Goal: Transaction & Acquisition: Purchase product/service

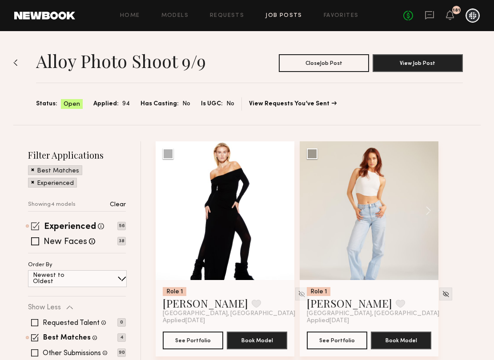
click at [34, 224] on span at bounding box center [35, 226] width 8 height 8
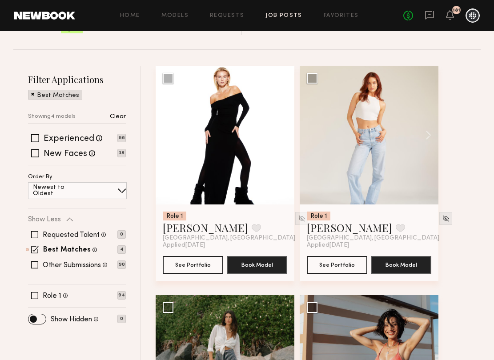
scroll to position [84, 0]
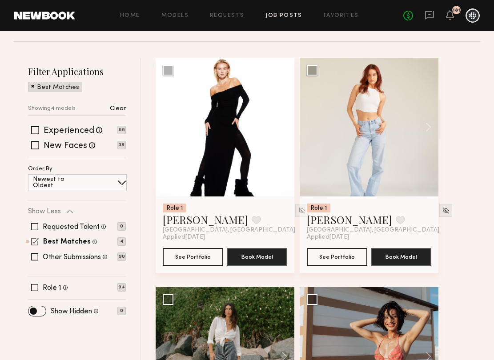
click at [34, 241] on span at bounding box center [35, 242] width 8 height 8
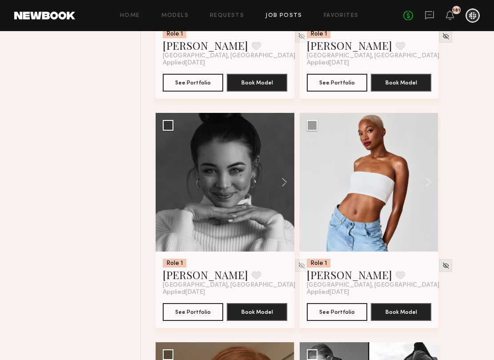
scroll to position [2784, 0]
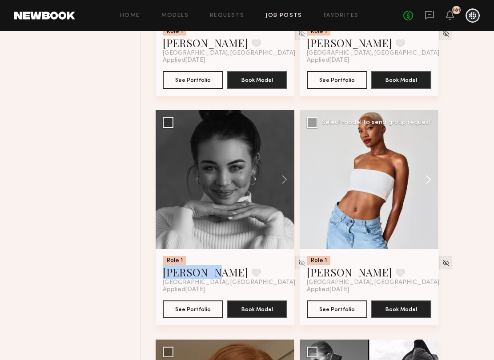
click at [430, 183] on button at bounding box center [424, 179] width 28 height 139
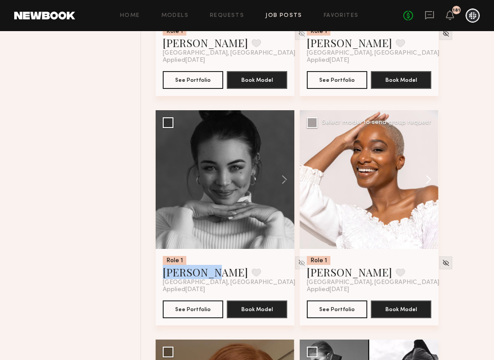
click at [430, 183] on button at bounding box center [424, 179] width 28 height 139
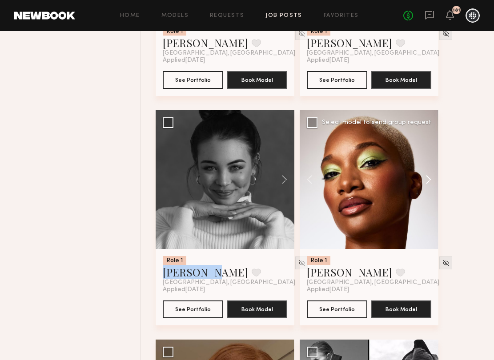
click at [430, 183] on button at bounding box center [424, 179] width 28 height 139
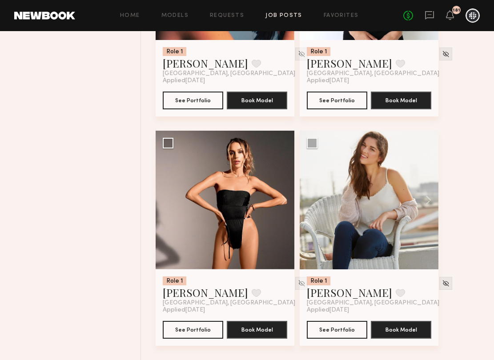
scroll to position [10575, 0]
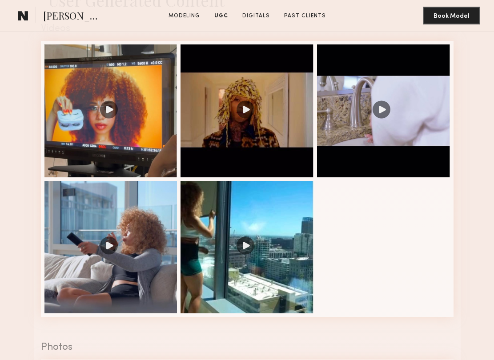
scroll to position [818, 0]
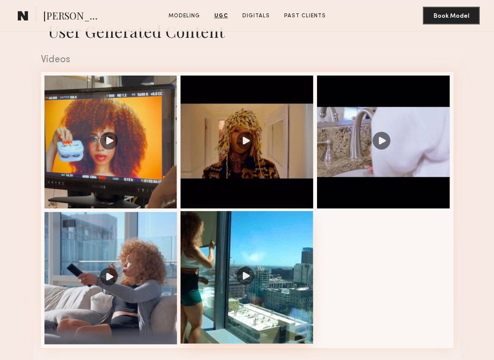
click at [199, 257] on div at bounding box center [247, 277] width 133 height 133
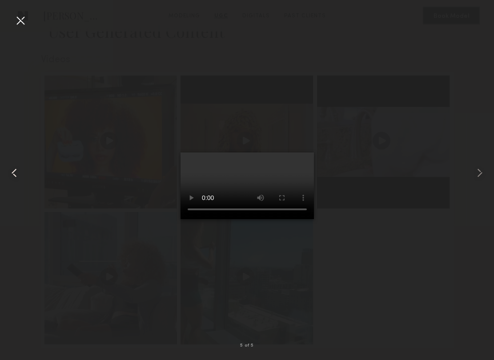
click at [14, 173] on common-icon at bounding box center [14, 173] width 14 height 14
click at [15, 225] on div at bounding box center [10, 172] width 20 height 317
click at [20, 18] on div at bounding box center [20, 20] width 14 height 14
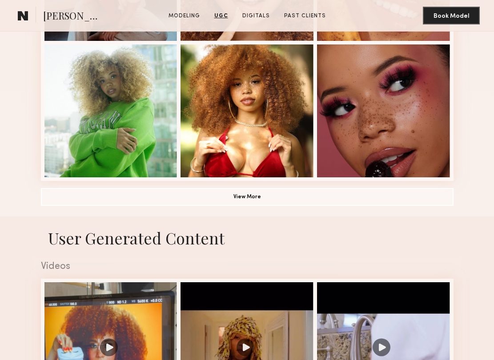
scroll to position [585, 0]
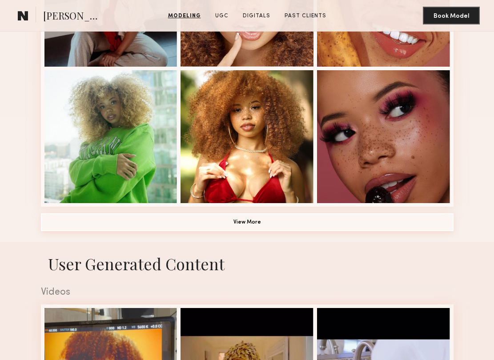
click at [110, 228] on button "View More" at bounding box center [247, 222] width 413 height 18
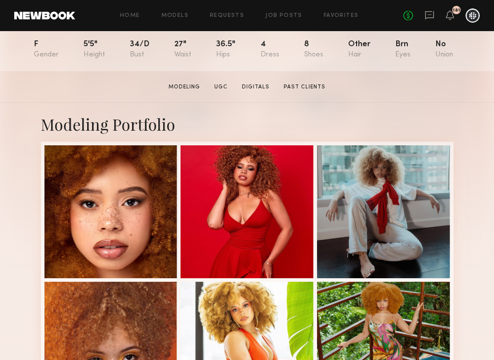
scroll to position [102, 0]
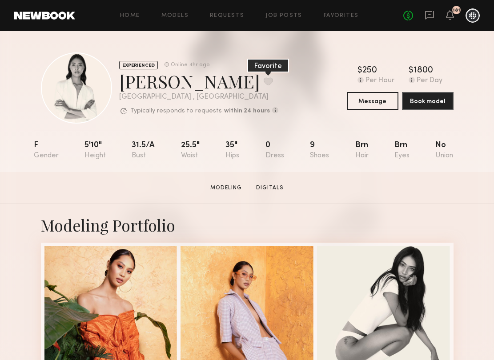
click at [264, 78] on button at bounding box center [268, 81] width 9 height 8
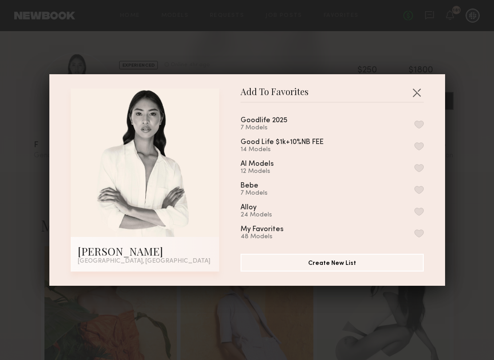
click at [418, 208] on button "button" at bounding box center [418, 212] width 9 height 8
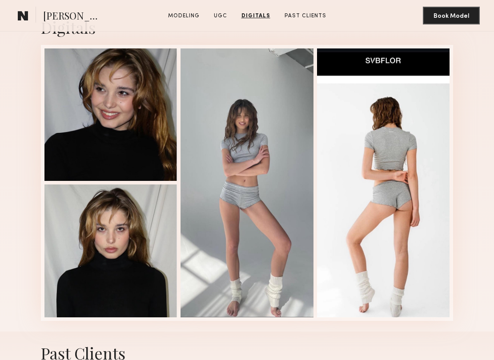
scroll to position [1461, 0]
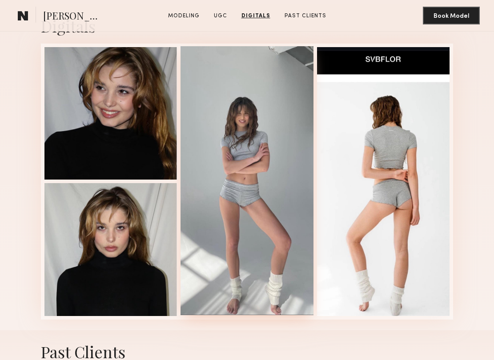
click at [254, 65] on div at bounding box center [247, 180] width 133 height 269
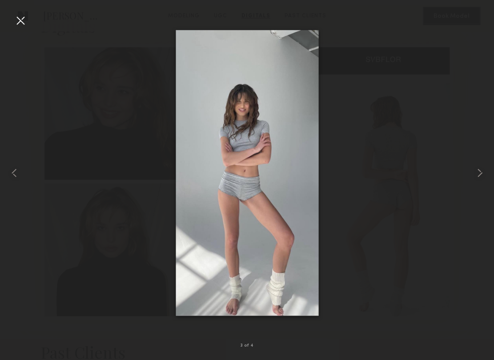
scroll to position [1460, 0]
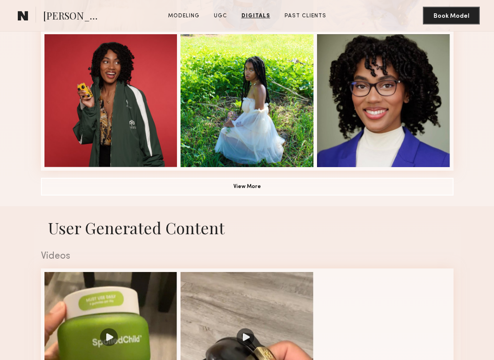
scroll to position [614, 0]
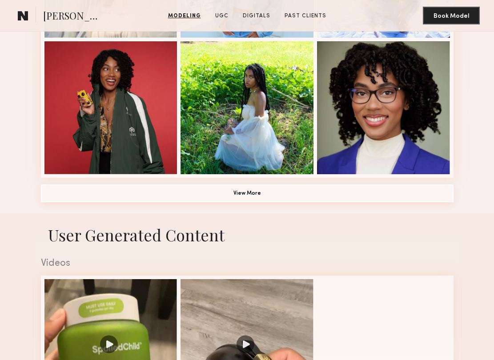
click at [88, 192] on button "View More" at bounding box center [247, 194] width 413 height 18
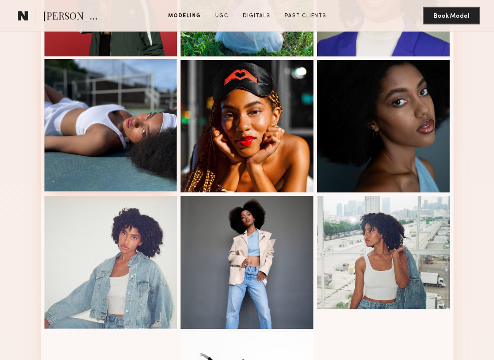
scroll to position [727, 0]
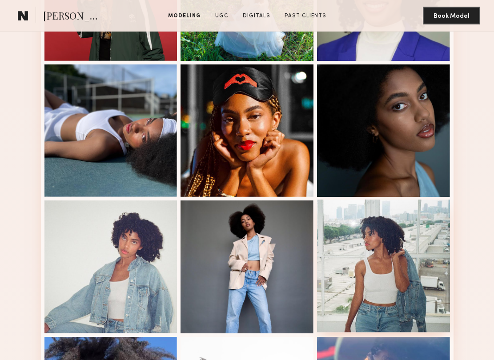
click at [355, 264] on div at bounding box center [383, 266] width 133 height 133
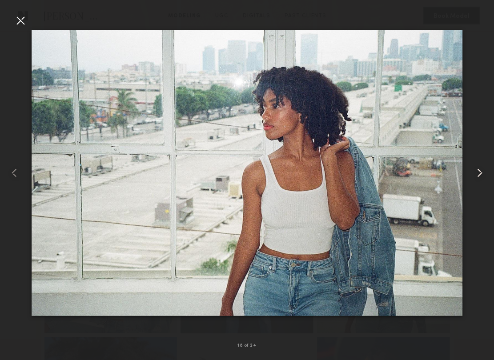
click at [481, 169] on common-icon at bounding box center [480, 173] width 14 height 14
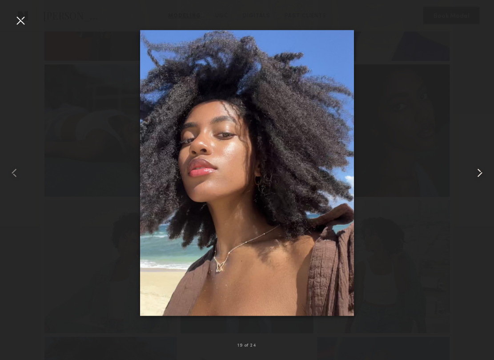
click at [482, 169] on common-icon at bounding box center [480, 173] width 14 height 14
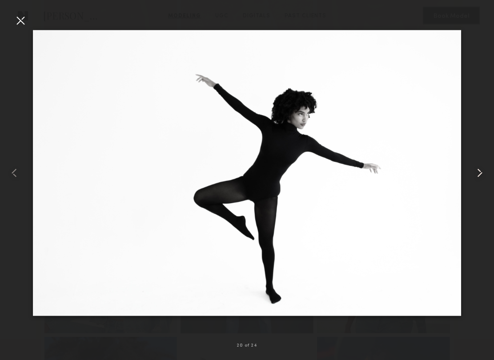
click at [482, 170] on common-icon at bounding box center [480, 173] width 14 height 14
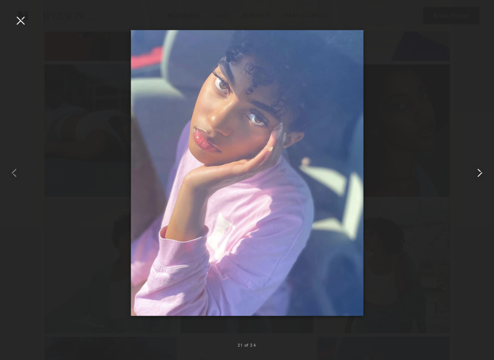
click at [483, 171] on common-icon at bounding box center [480, 173] width 14 height 14
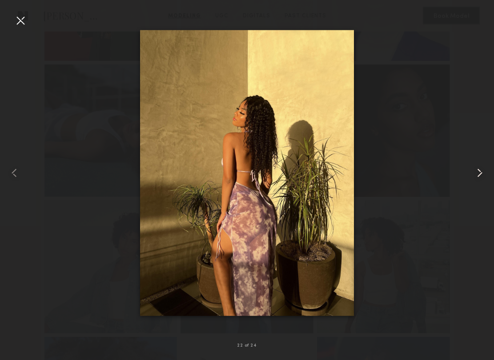
click at [484, 172] on common-icon at bounding box center [480, 173] width 14 height 14
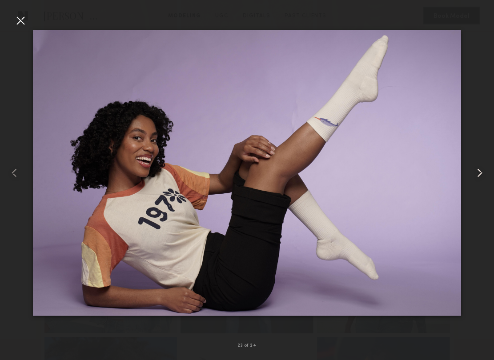
click at [485, 173] on common-icon at bounding box center [480, 173] width 14 height 14
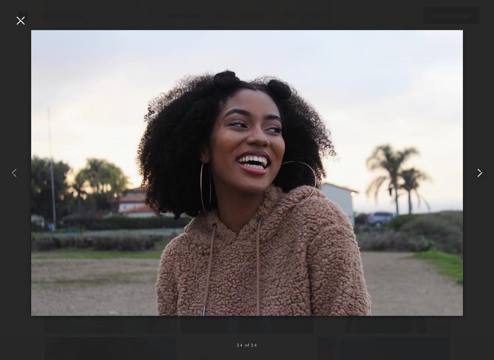
click at [486, 173] on common-icon at bounding box center [480, 173] width 14 height 14
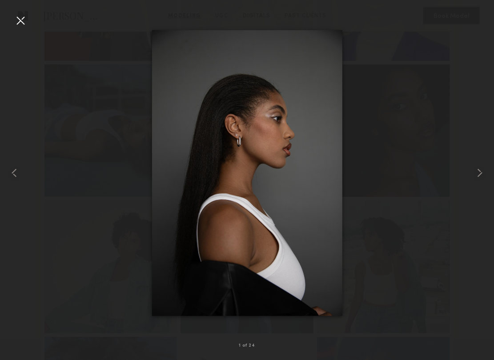
click at [24, 19] on div at bounding box center [20, 20] width 14 height 14
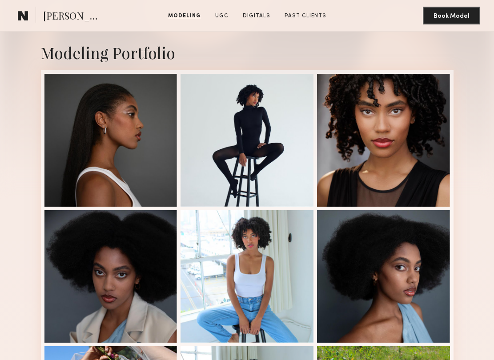
scroll to position [150, 0]
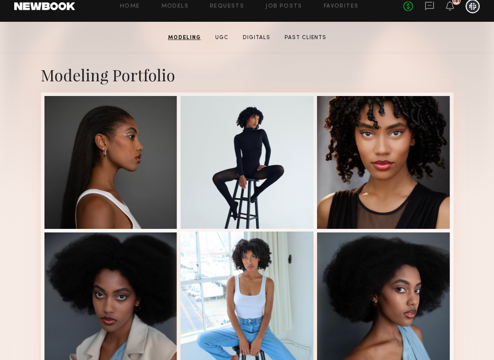
click at [200, 272] on div at bounding box center [247, 298] width 133 height 133
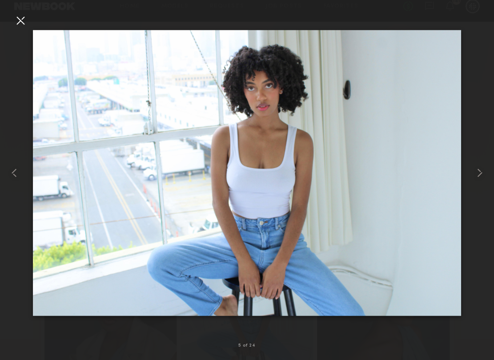
click at [16, 20] on div at bounding box center [20, 20] width 14 height 14
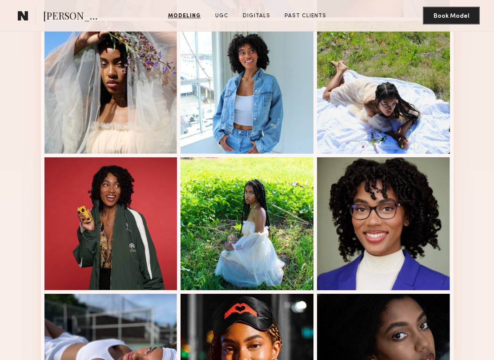
scroll to position [502, 0]
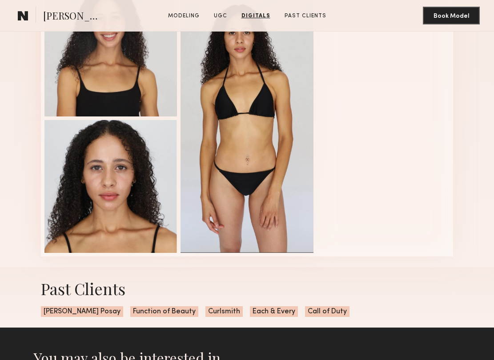
scroll to position [1116, 0]
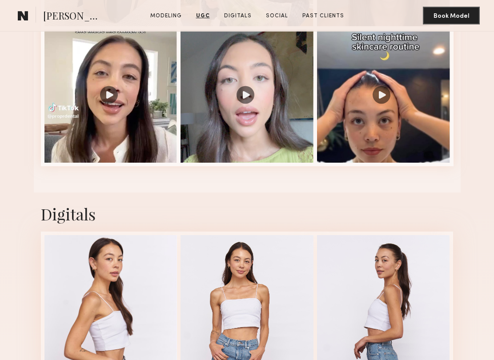
scroll to position [1484, 0]
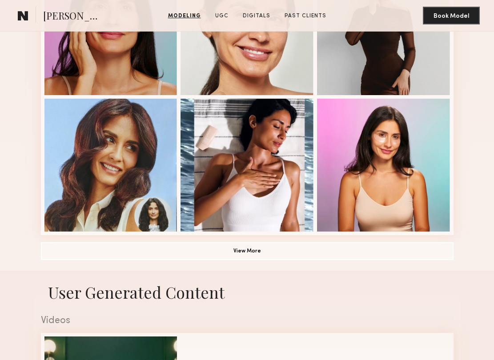
scroll to position [551, 0]
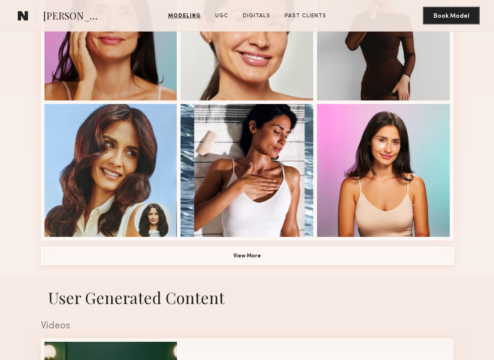
click at [88, 258] on button "View More" at bounding box center [247, 256] width 413 height 18
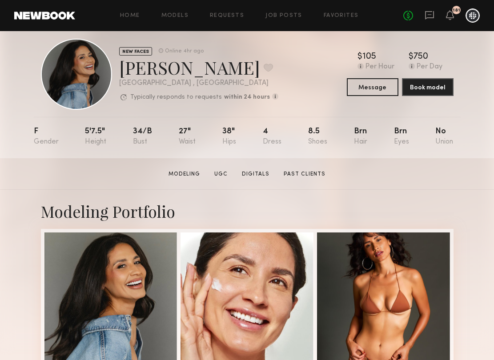
scroll to position [3, 0]
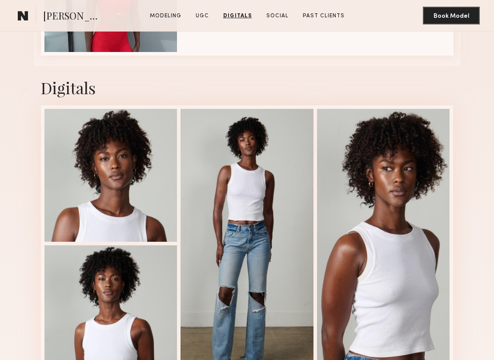
scroll to position [1842, 0]
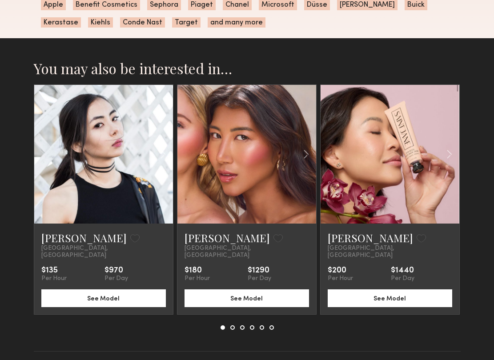
scroll to position [834, 0]
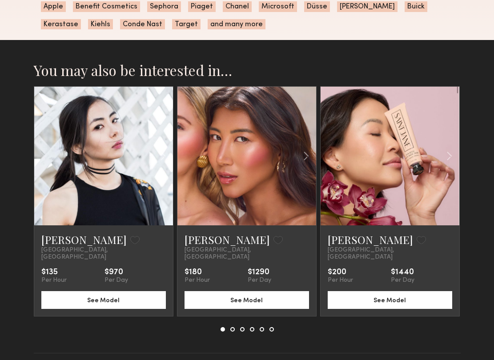
click at [222, 136] on div at bounding box center [246, 156] width 139 height 139
click at [211, 231] on div "Kitty W. Favorite Los Angeles, CA $180 Per Hour $1290 Per Day See Model" at bounding box center [246, 270] width 139 height 91
click at [209, 237] on link "Kitty W." at bounding box center [227, 240] width 85 height 14
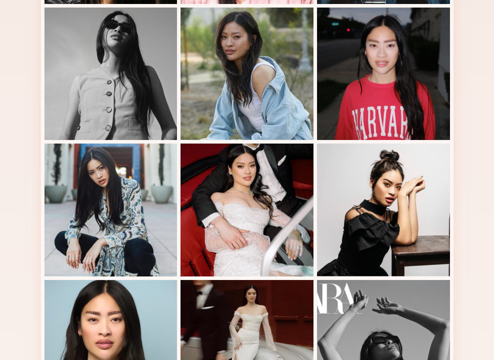
scroll to position [0, 0]
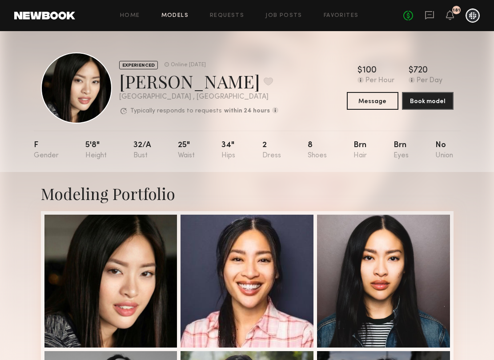
click at [168, 14] on link "Models" at bounding box center [174, 16] width 27 height 6
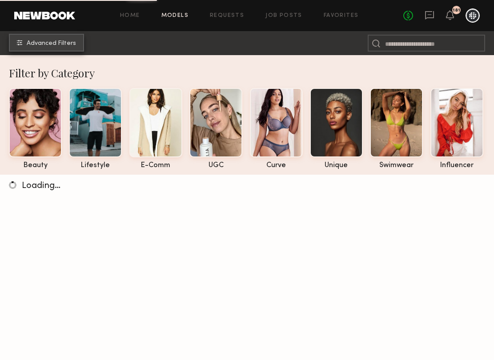
click at [55, 42] on span "Advanced Filters" at bounding box center [51, 43] width 49 height 6
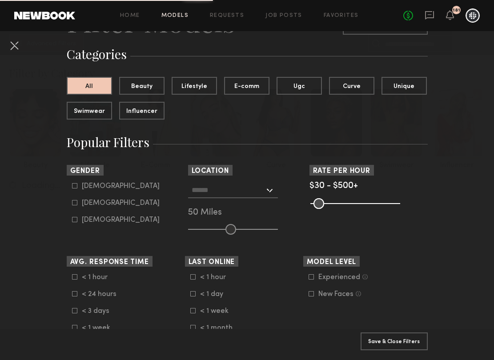
scroll to position [4, 0]
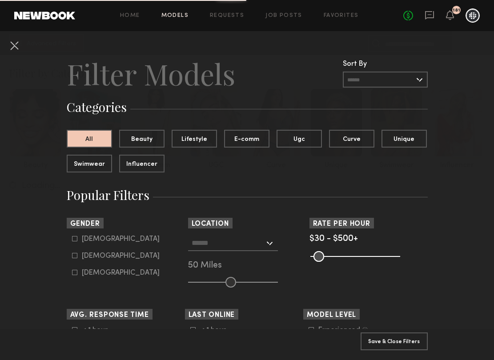
click at [84, 254] on div "Female" at bounding box center [121, 255] width 78 height 5
type input "**"
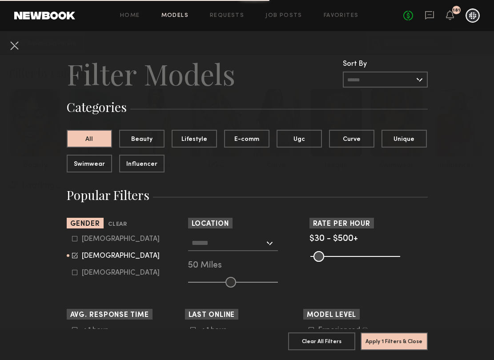
click at [215, 251] on div "Los Angeles, CA New York City, NY Brooklyn, NY Chicago, IL 50 Miles" at bounding box center [247, 261] width 118 height 52
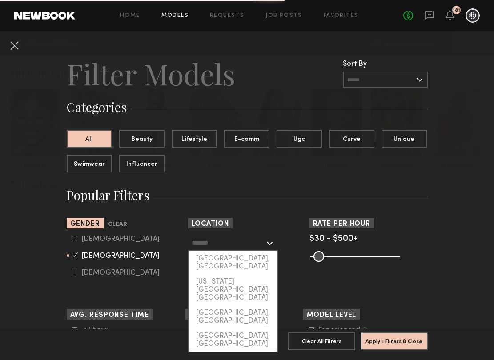
click at [214, 241] on input "text" at bounding box center [228, 242] width 73 height 15
click at [227, 256] on div "[GEOGRAPHIC_DATA], [GEOGRAPHIC_DATA]" at bounding box center [233, 262] width 88 height 23
type input "**********"
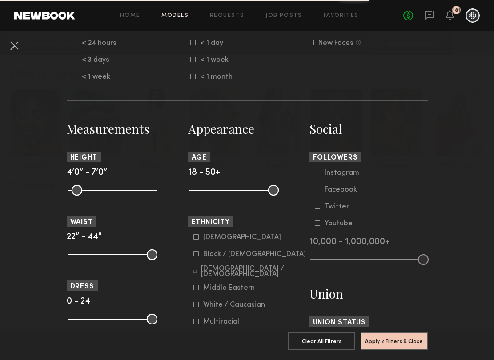
scroll to position [308, 0]
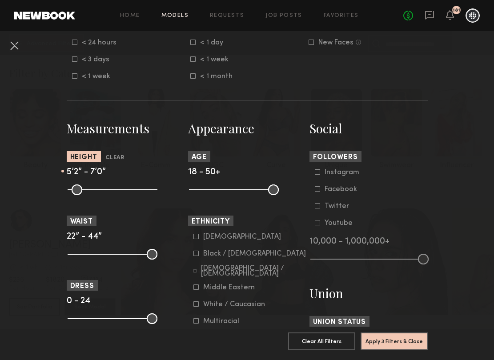
drag, startPoint x: 73, startPoint y: 188, endPoint x: 104, endPoint y: 193, distance: 31.1
type input "**"
click at [104, 193] on input "range" at bounding box center [113, 190] width 90 height 11
drag, startPoint x: 148, startPoint y: 189, endPoint x: 116, endPoint y: 191, distance: 32.5
click at [116, 191] on input "range" at bounding box center [113, 190] width 90 height 11
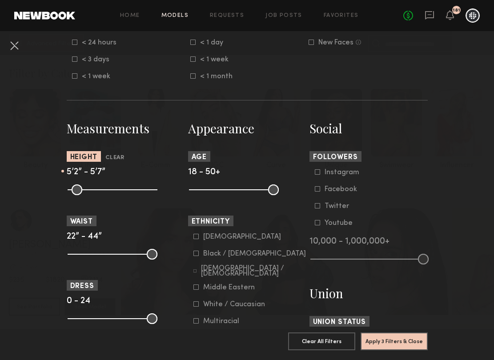
type input "**"
click at [116, 192] on input "range" at bounding box center [113, 190] width 90 height 11
drag, startPoint x: 152, startPoint y: 254, endPoint x: 80, endPoint y: 265, distance: 72.4
type input "**"
click at [80, 260] on input "range" at bounding box center [113, 254] width 90 height 11
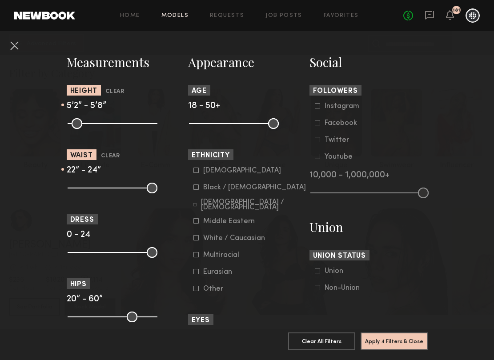
scroll to position [377, 0]
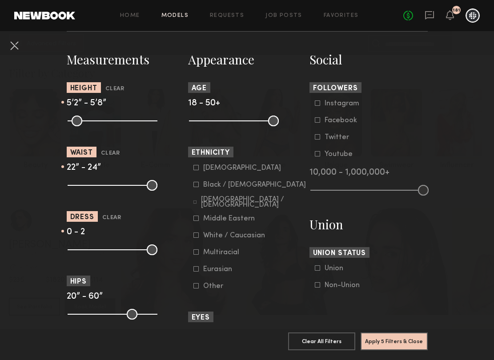
drag, startPoint x: 154, startPoint y: 248, endPoint x: 79, endPoint y: 265, distance: 77.7
type input "*"
click at [79, 255] on input "range" at bounding box center [113, 250] width 90 height 11
drag, startPoint x: 73, startPoint y: 310, endPoint x: 104, endPoint y: 317, distance: 32.4
type input "**"
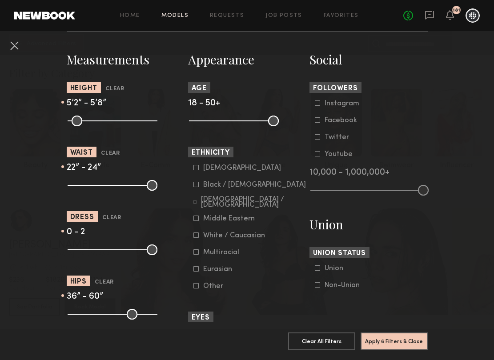
click at [104, 317] on input "range" at bounding box center [113, 314] width 90 height 11
drag, startPoint x: 149, startPoint y: 314, endPoint x: 108, endPoint y: 314, distance: 40.9
type input "**"
click at [108, 314] on input "range" at bounding box center [113, 314] width 90 height 11
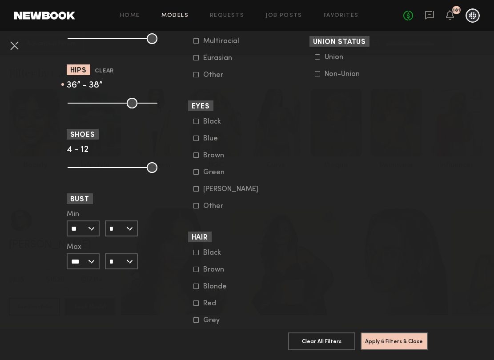
scroll to position [591, 0]
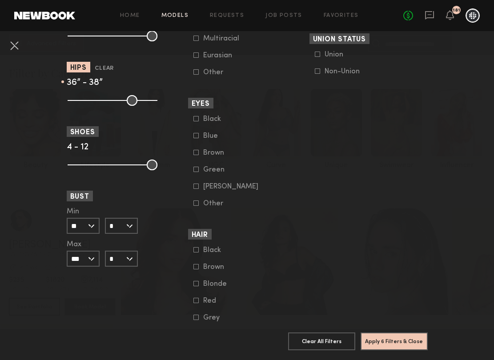
click at [83, 226] on input "**" at bounding box center [83, 226] width 33 height 16
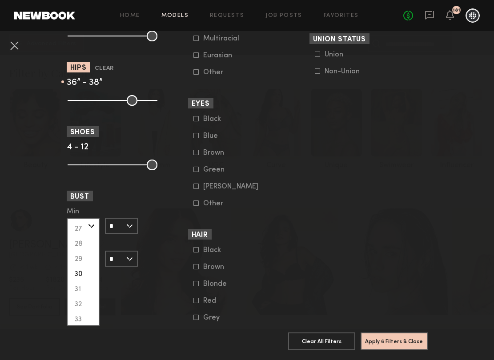
scroll to position [47, 0]
click at [84, 299] on div "32" at bounding box center [83, 300] width 31 height 15
type input "**"
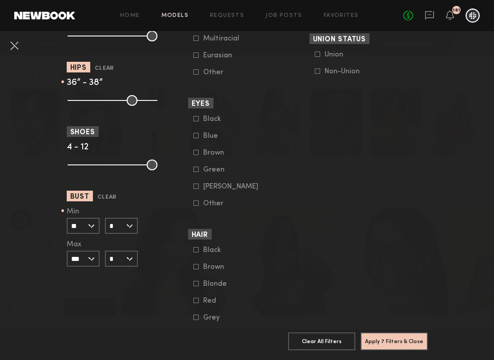
click at [124, 223] on input "*" at bounding box center [121, 226] width 33 height 16
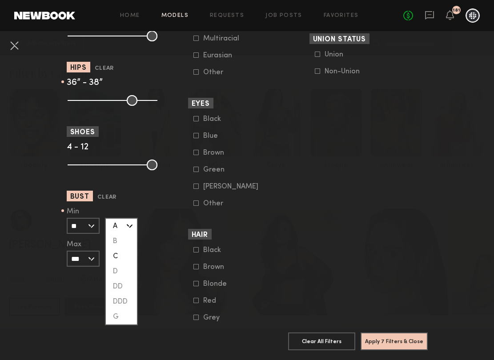
click at [123, 253] on div "C" at bounding box center [121, 256] width 31 height 15
type input "*"
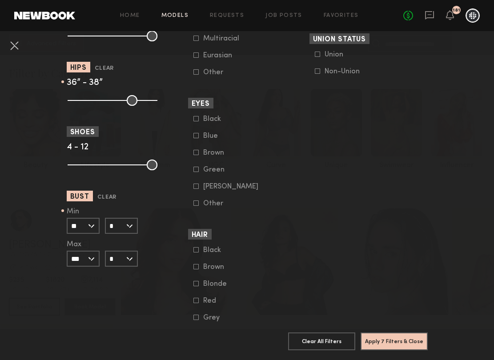
click at [95, 250] on form "Min ** 24 25 26 27 28 29 30 31 32 33 34 35 36 37 38 39 40 41 42 43 44+ Max *** …" at bounding box center [83, 237] width 33 height 59
click at [92, 259] on input "***" at bounding box center [83, 259] width 33 height 16
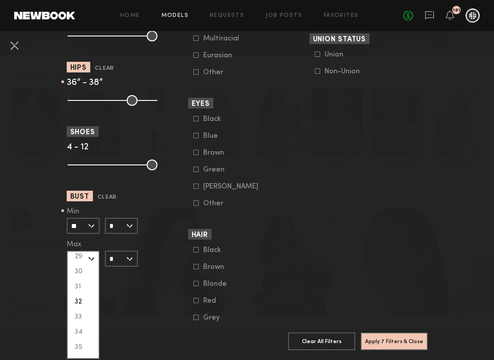
scroll to position [84, 0]
click at [79, 322] on div "34" at bounding box center [83, 325] width 31 height 15
type input "**"
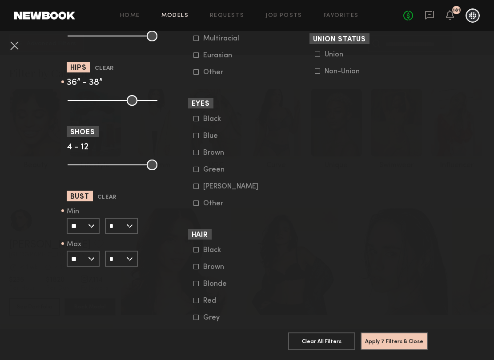
click at [123, 260] on input "*" at bounding box center [121, 259] width 33 height 16
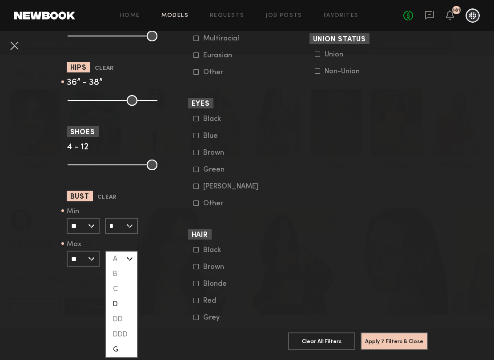
click at [122, 304] on div "D" at bounding box center [121, 304] width 31 height 15
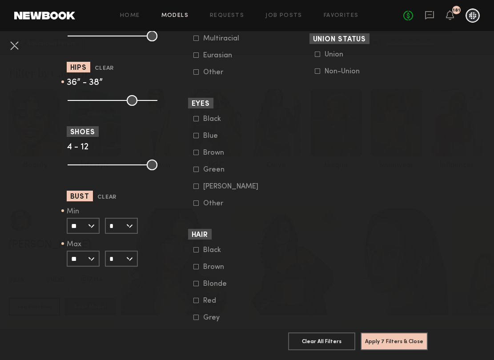
click at [128, 259] on input "*" at bounding box center [121, 259] width 33 height 16
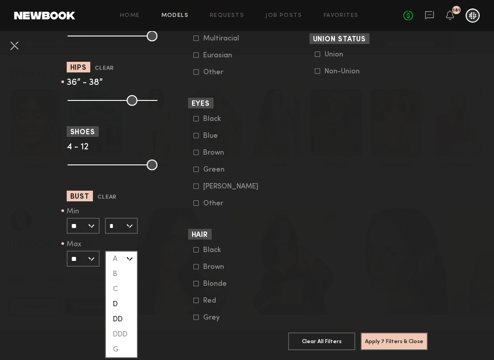
click at [123, 315] on div "DD" at bounding box center [121, 319] width 31 height 15
type input "**"
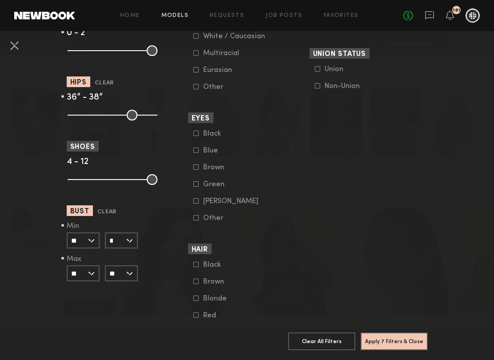
scroll to position [651, 0]
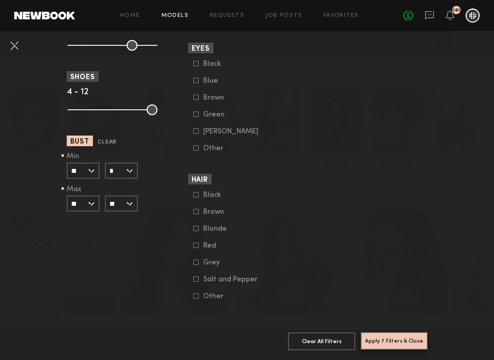
click at [402, 335] on button "Apply 7 Filters & Close" at bounding box center [394, 341] width 67 height 18
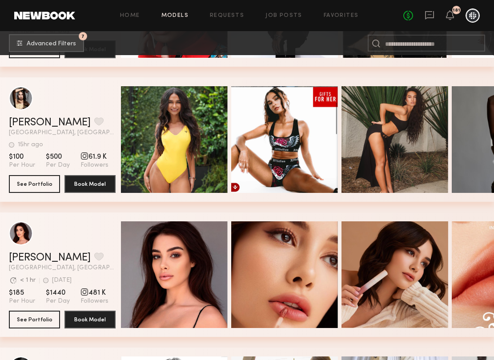
scroll to position [257, 0]
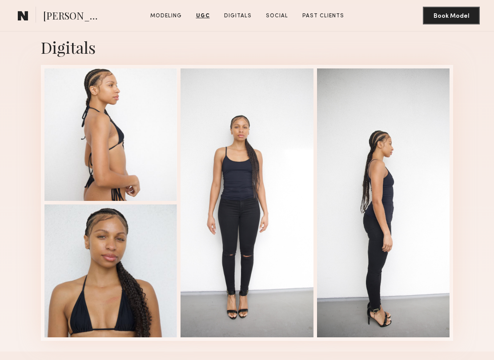
scroll to position [1031, 0]
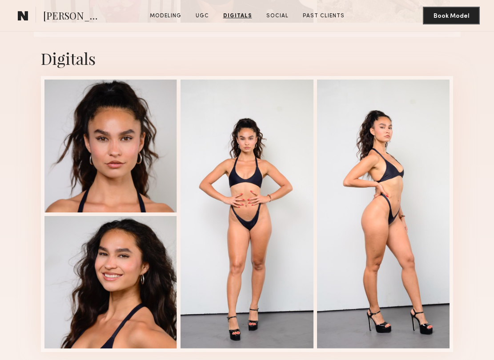
scroll to position [1596, 0]
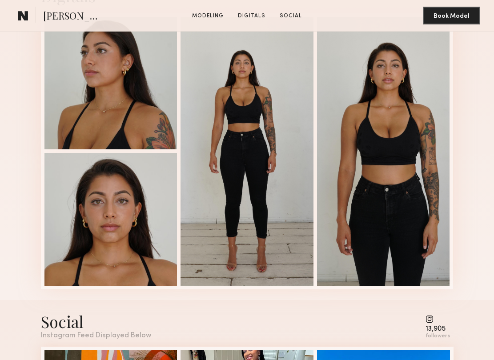
scroll to position [852, 0]
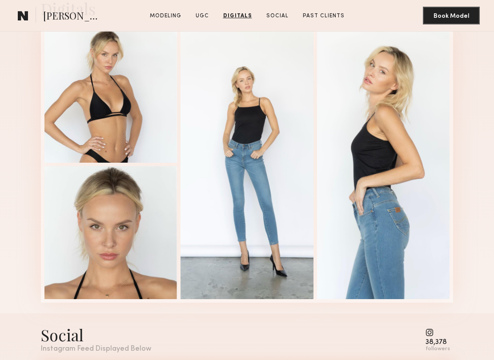
scroll to position [1506, 0]
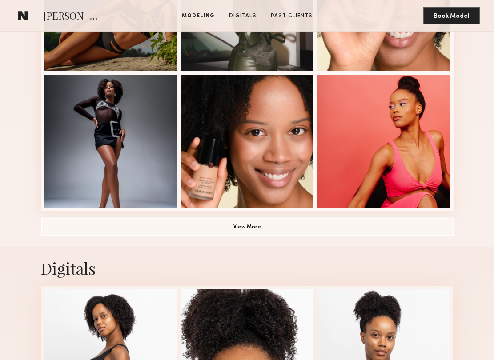
scroll to position [601, 0]
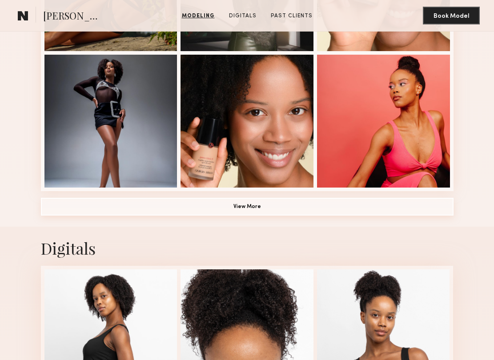
click at [217, 205] on button "View More" at bounding box center [247, 207] width 413 height 18
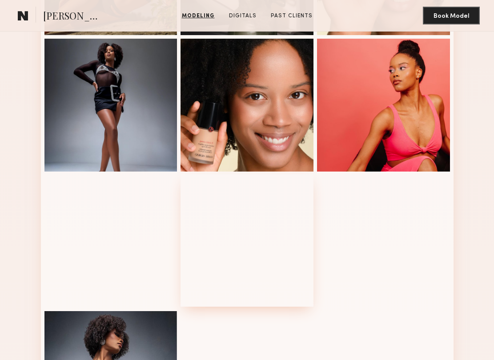
scroll to position [618, 0]
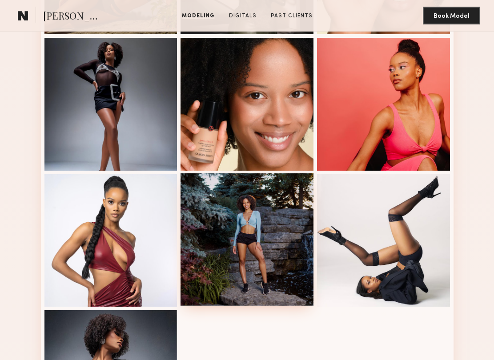
click at [237, 247] on div at bounding box center [247, 239] width 133 height 133
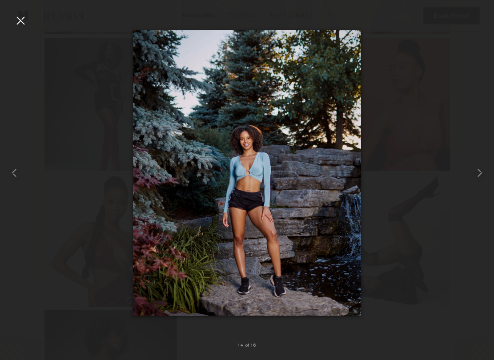
click at [75, 234] on div at bounding box center [247, 172] width 494 height 317
click at [24, 17] on div at bounding box center [20, 20] width 14 height 14
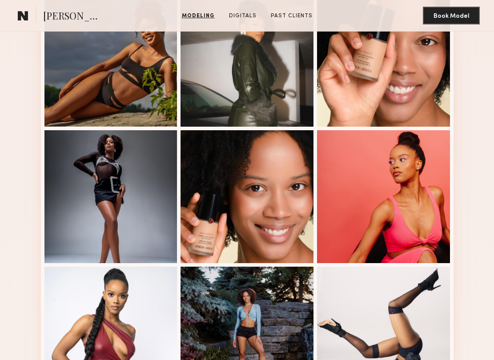
scroll to position [519, 0]
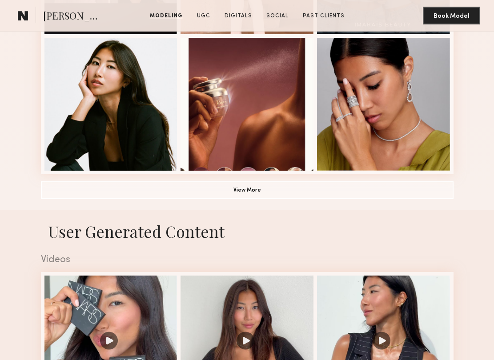
scroll to position [619, 0]
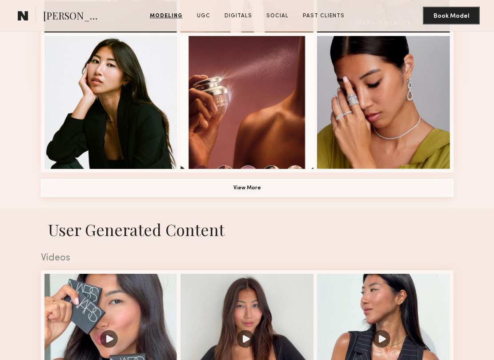
click at [260, 185] on button "View More" at bounding box center [247, 188] width 413 height 18
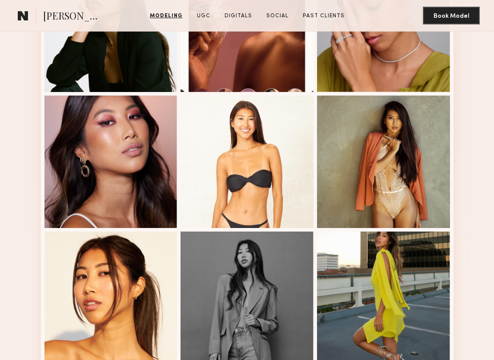
scroll to position [697, 0]
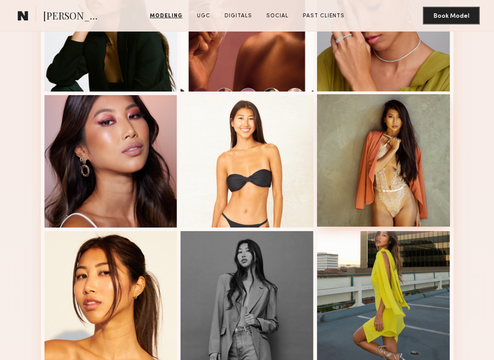
click at [378, 188] on div at bounding box center [383, 160] width 133 height 133
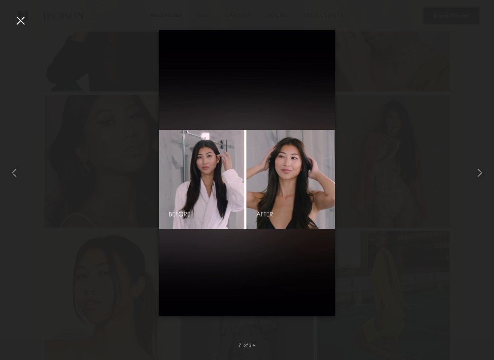
click at [21, 20] on div at bounding box center [20, 20] width 14 height 14
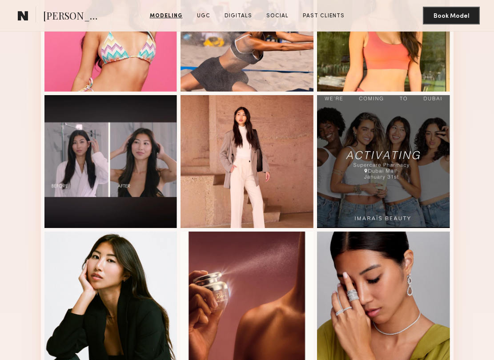
scroll to position [0, 0]
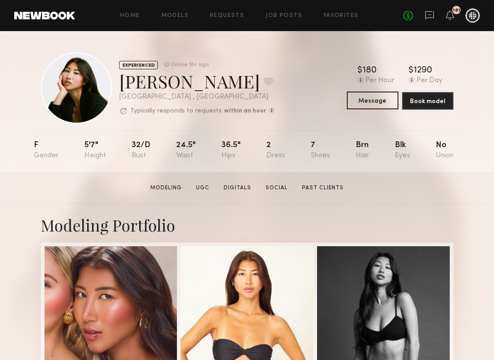
click at [375, 98] on button "Message" at bounding box center [373, 101] width 52 height 18
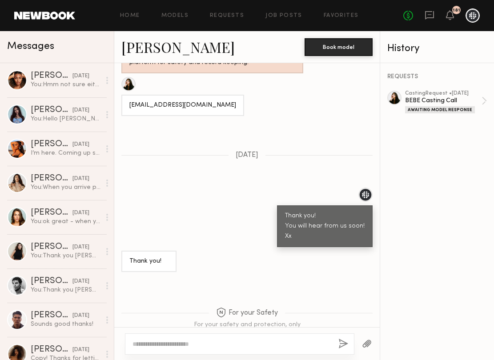
scroll to position [1028, 0]
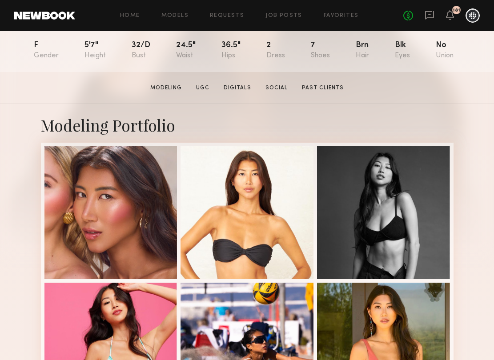
scroll to position [119, 0]
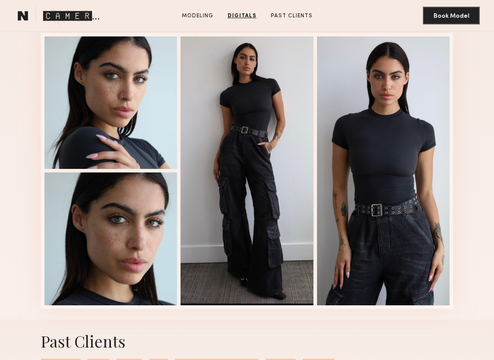
scroll to position [828, 0]
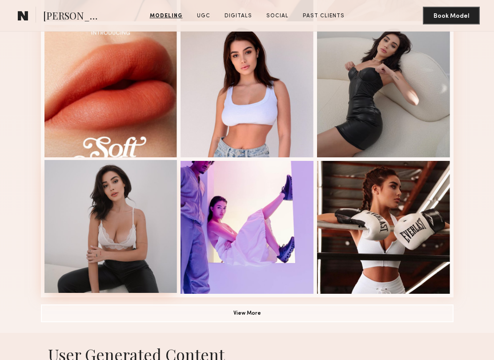
scroll to position [361, 0]
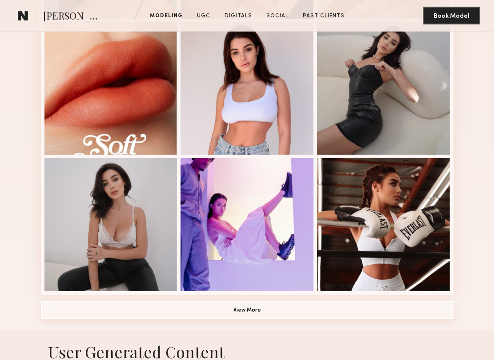
click at [214, 311] on button "View More" at bounding box center [247, 310] width 413 height 18
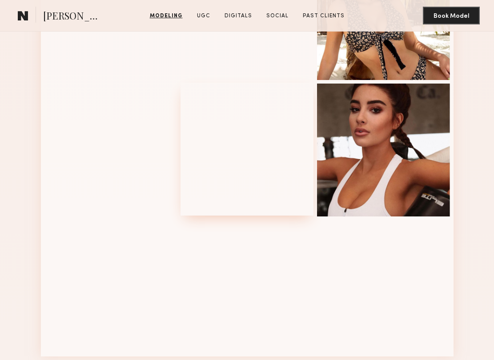
scroll to position [841, 0]
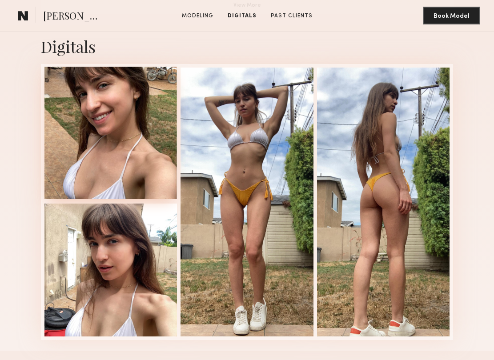
scroll to position [804, 0]
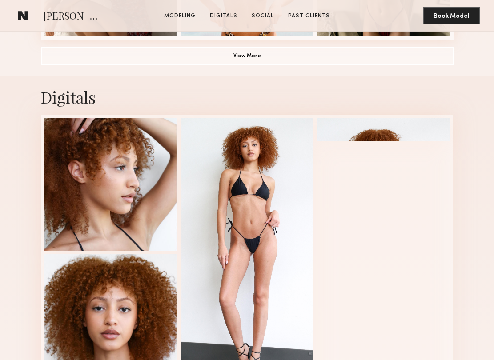
scroll to position [752, 0]
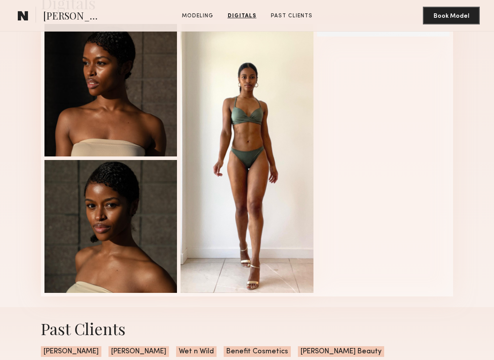
scroll to position [840, 0]
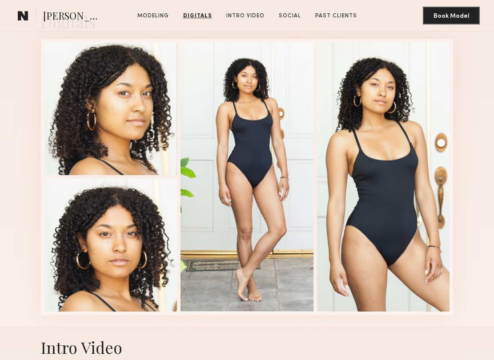
scroll to position [835, 0]
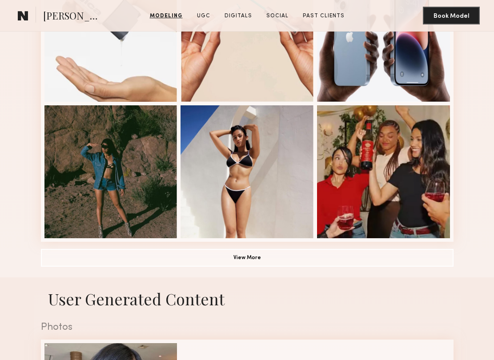
scroll to position [542, 0]
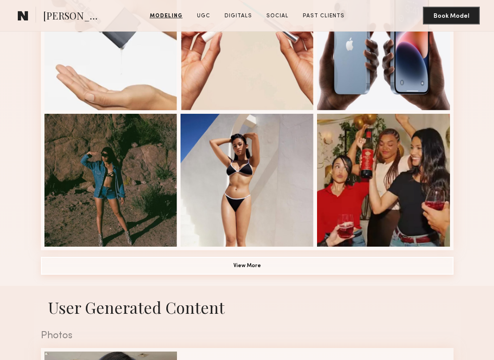
click at [171, 259] on button "View More" at bounding box center [247, 266] width 413 height 18
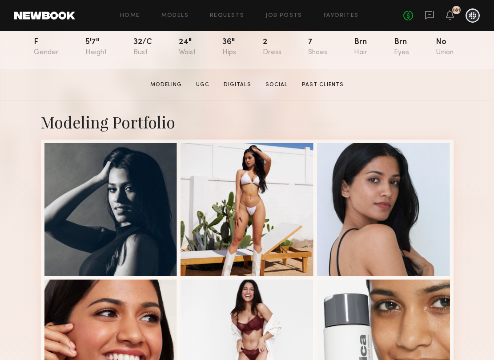
scroll to position [103, 0]
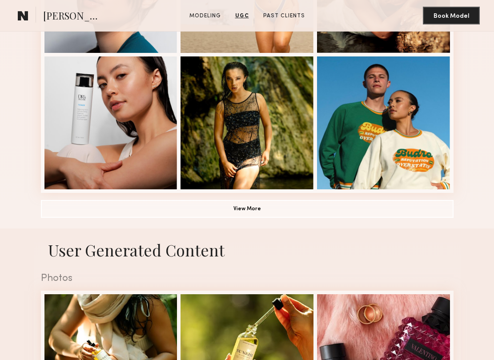
scroll to position [594, 0]
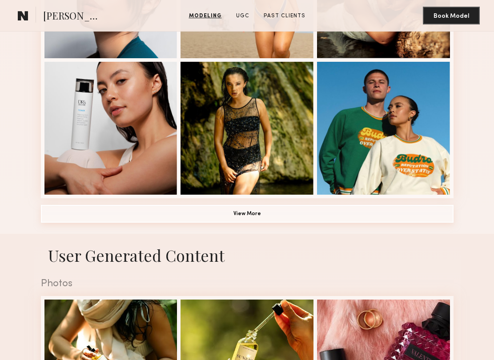
click at [183, 217] on button "View More" at bounding box center [247, 214] width 413 height 18
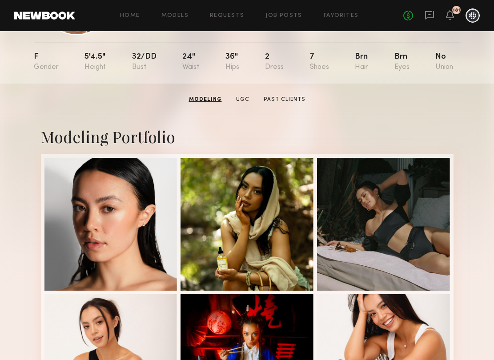
scroll to position [86, 0]
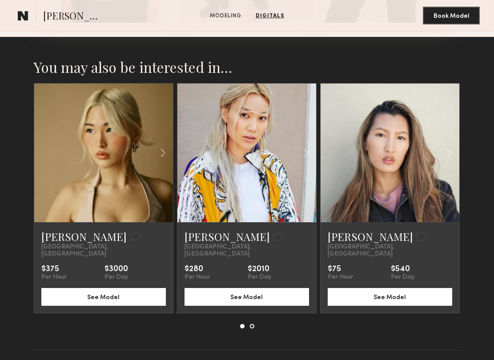
scroll to position [981, 0]
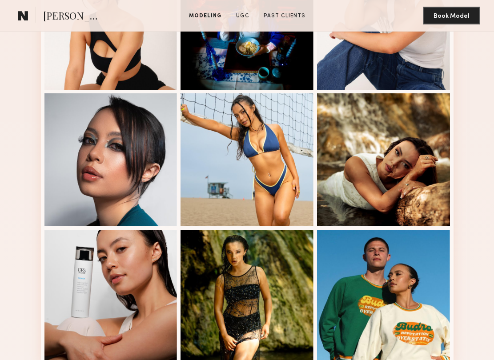
scroll to position [433, 0]
